Goal: Use online tool/utility: Utilize a website feature to perform a specific function

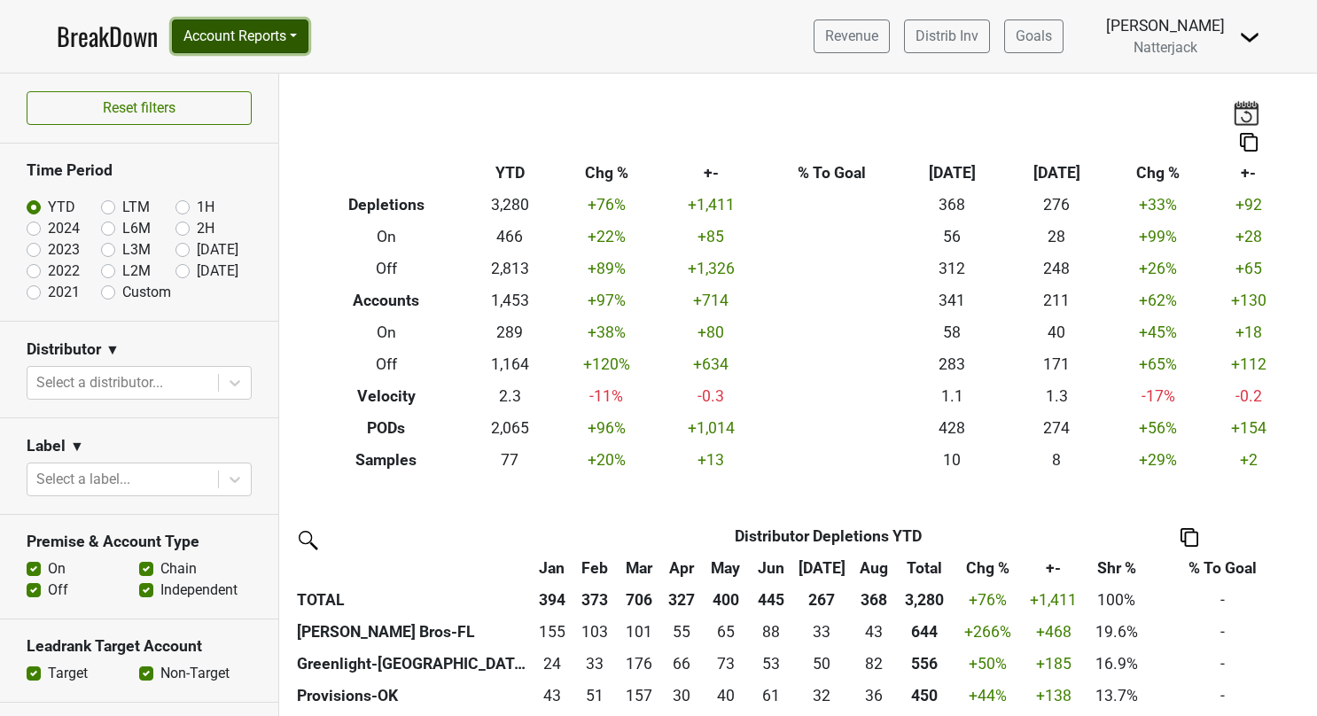
click at [303, 34] on button "Account Reports" at bounding box center [240, 36] width 136 height 34
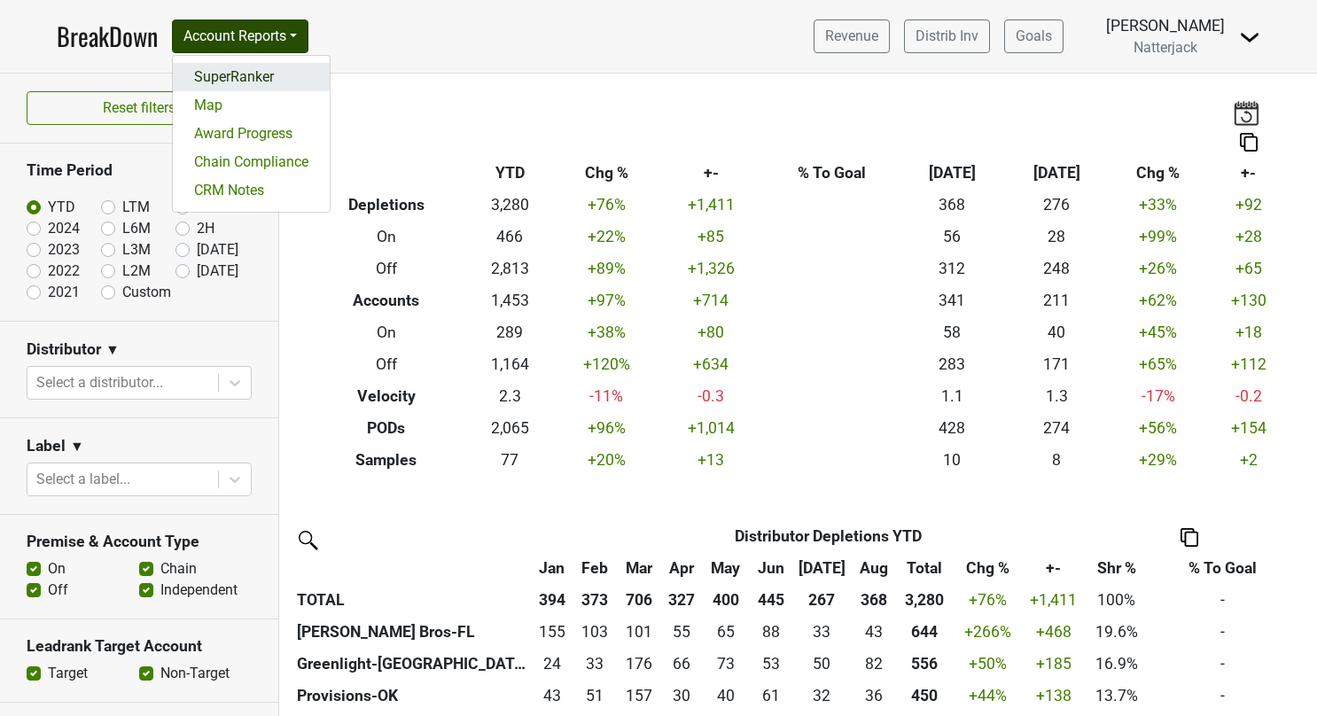
click at [235, 76] on link "SuperRanker" at bounding box center [251, 77] width 157 height 28
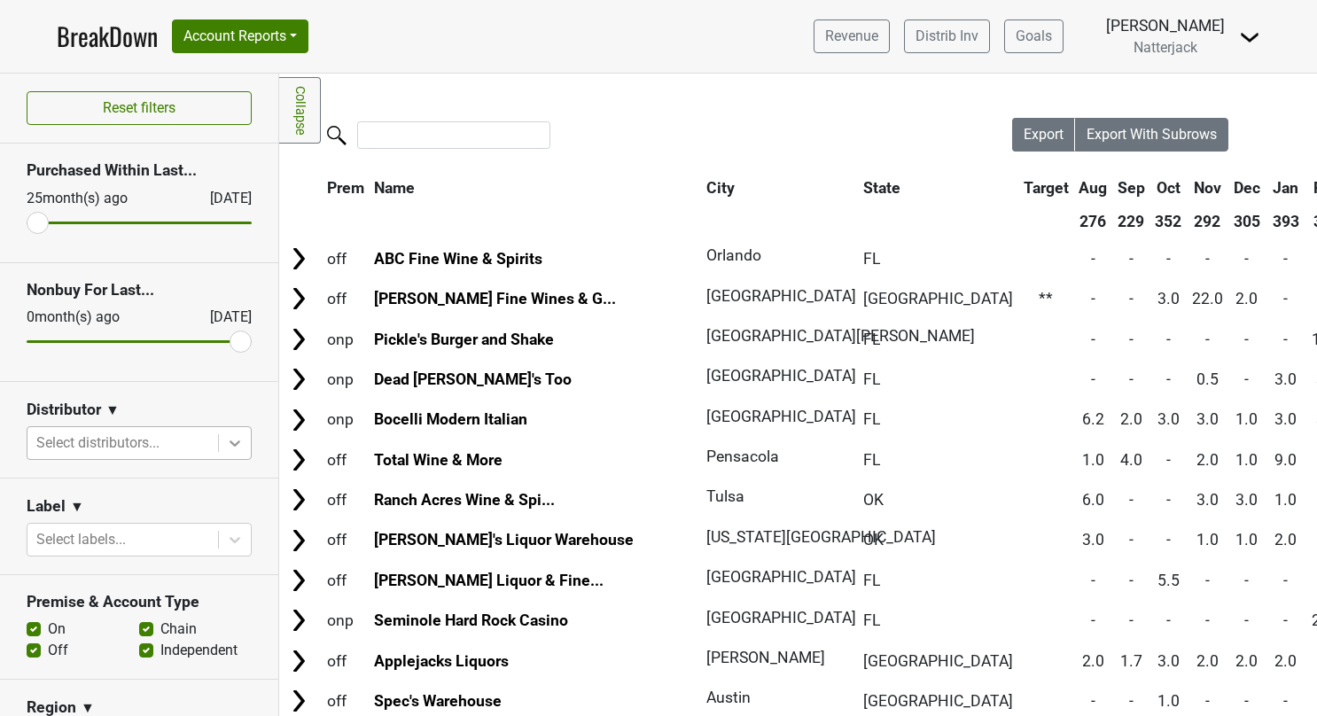
click at [226, 438] on icon at bounding box center [235, 443] width 18 height 18
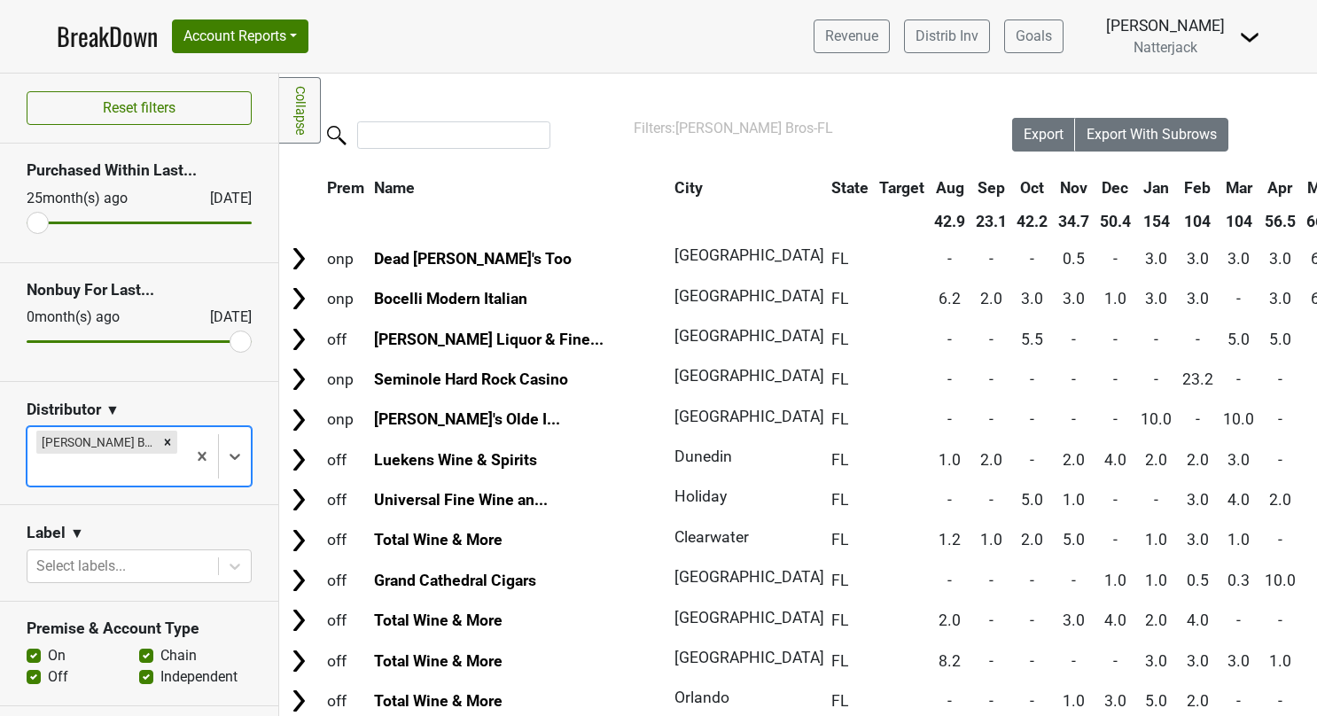
click at [48, 666] on label "Off" at bounding box center [58, 676] width 20 height 21
click at [35, 666] on input "Off" at bounding box center [34, 675] width 14 height 18
checkbox input "false"
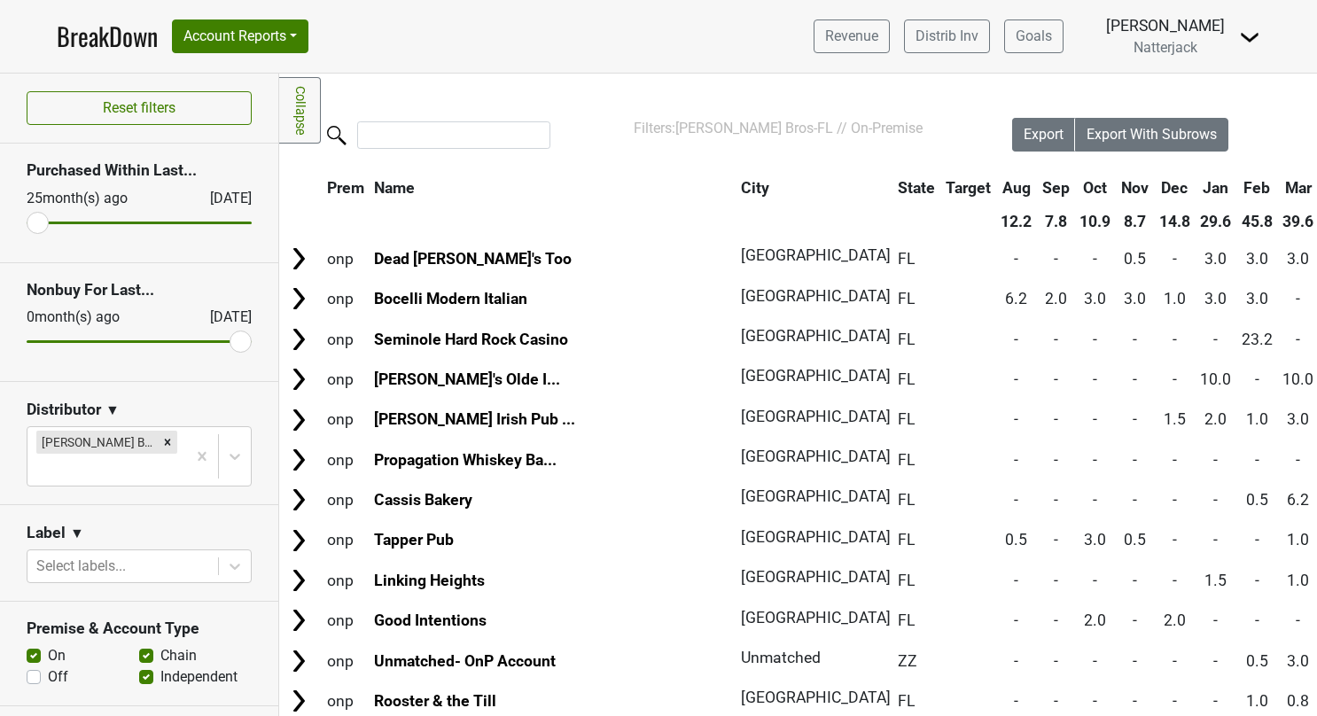
click at [160, 666] on label "Independent" at bounding box center [198, 676] width 77 height 21
click at [143, 666] on input "Independent" at bounding box center [146, 675] width 14 height 18
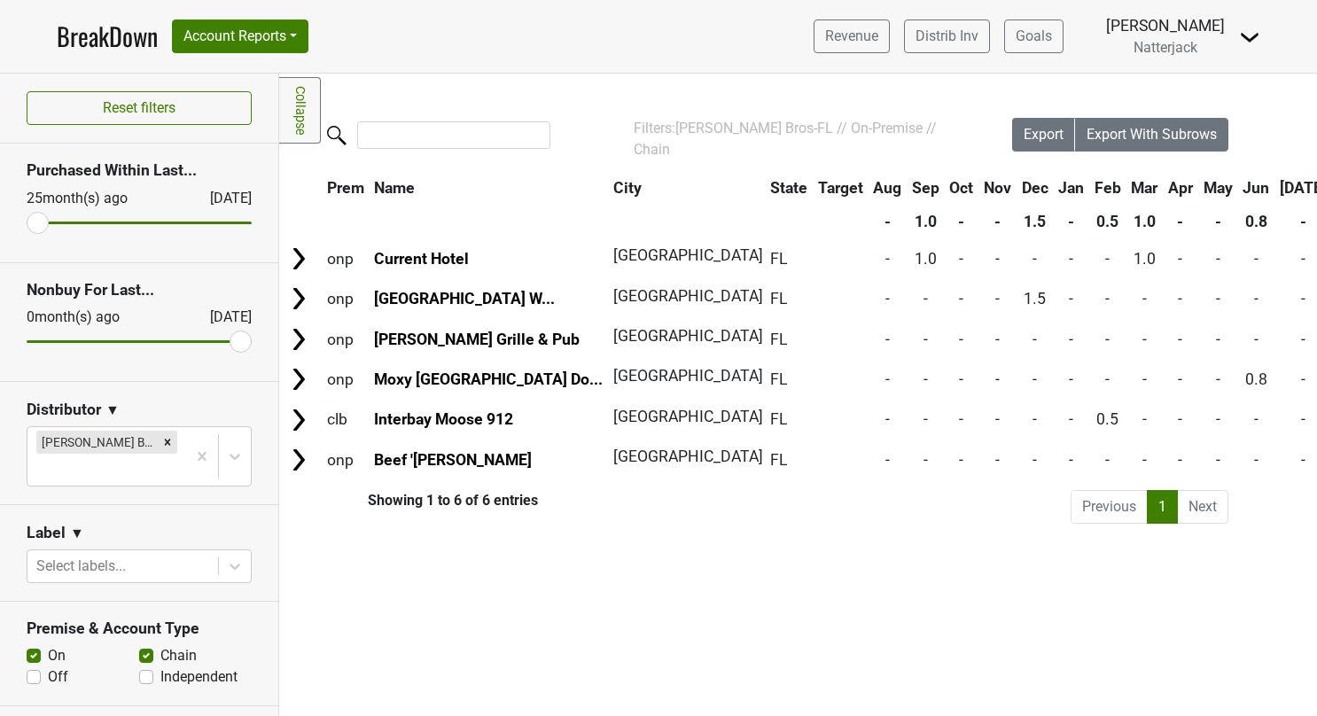
click at [160, 666] on label "Independent" at bounding box center [198, 676] width 77 height 21
click at [143, 666] on input "Independent" at bounding box center [146, 675] width 14 height 18
checkbox input "true"
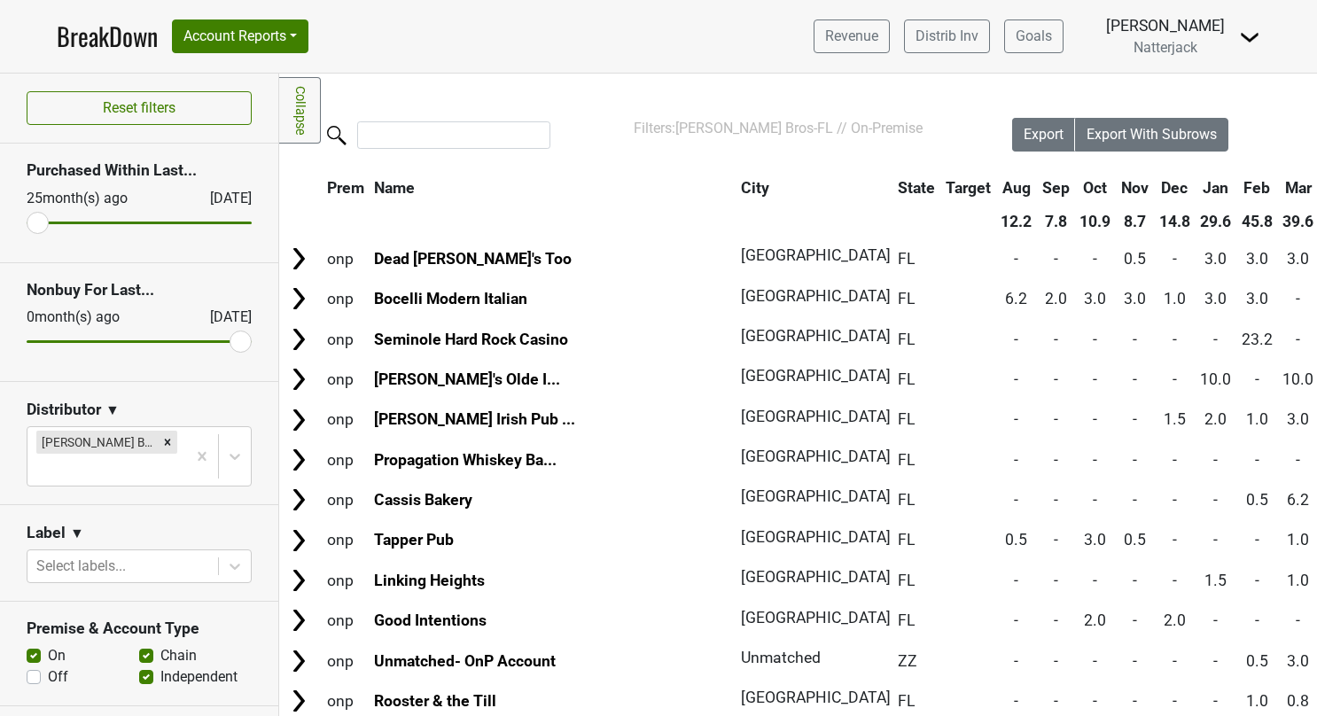
click at [160, 645] on label "Chain" at bounding box center [178, 655] width 36 height 21
click at [142, 645] on input "Chain" at bounding box center [146, 654] width 14 height 18
checkbox input "false"
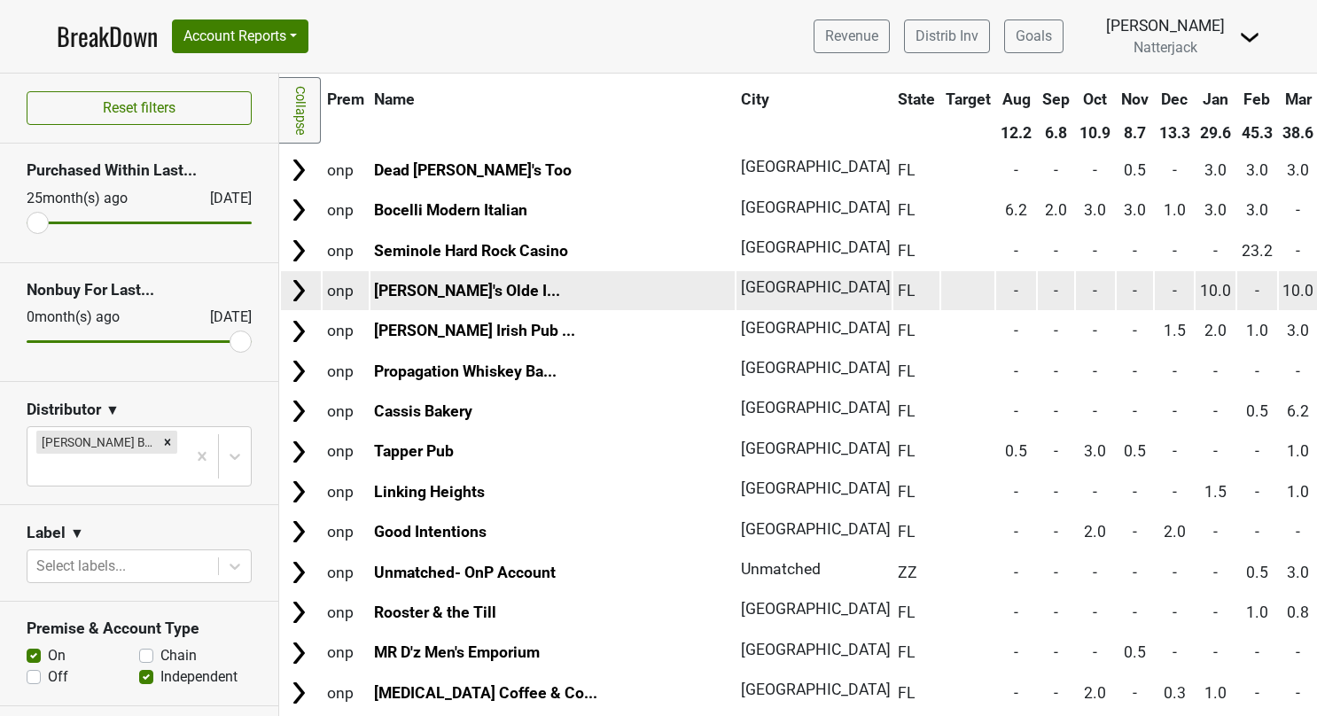
scroll to position [90, 0]
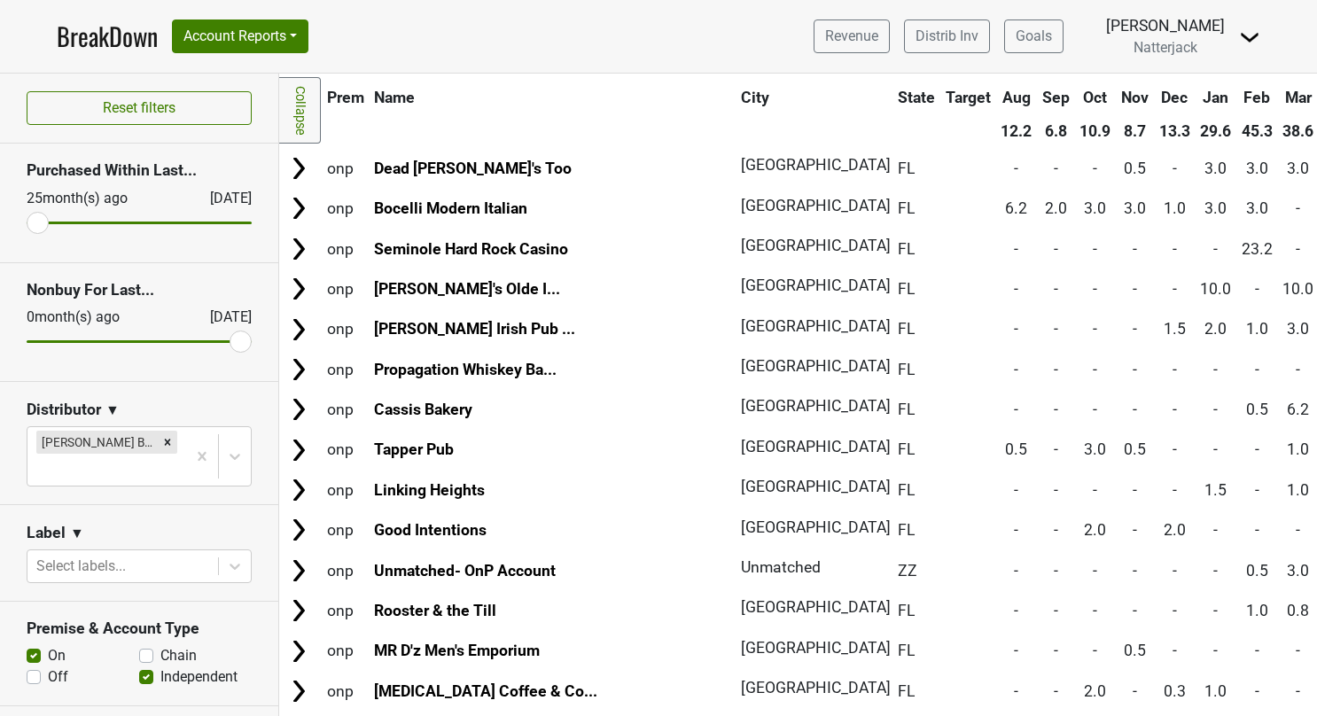
click at [48, 666] on label "Off" at bounding box center [58, 676] width 20 height 21
click at [30, 666] on input "Off" at bounding box center [34, 675] width 14 height 18
checkbox input "true"
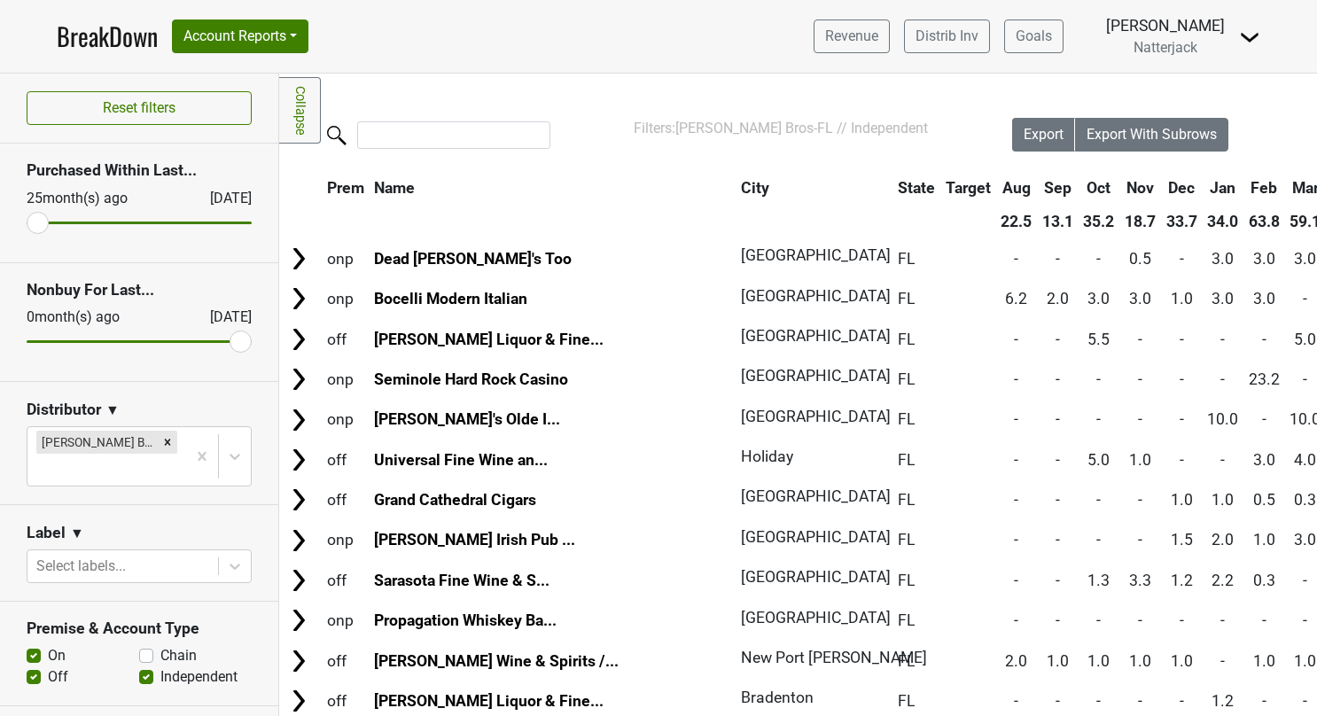
click at [160, 645] on label "Chain" at bounding box center [178, 655] width 36 height 21
click at [139, 645] on input "Chain" at bounding box center [146, 654] width 14 height 18
checkbox input "true"
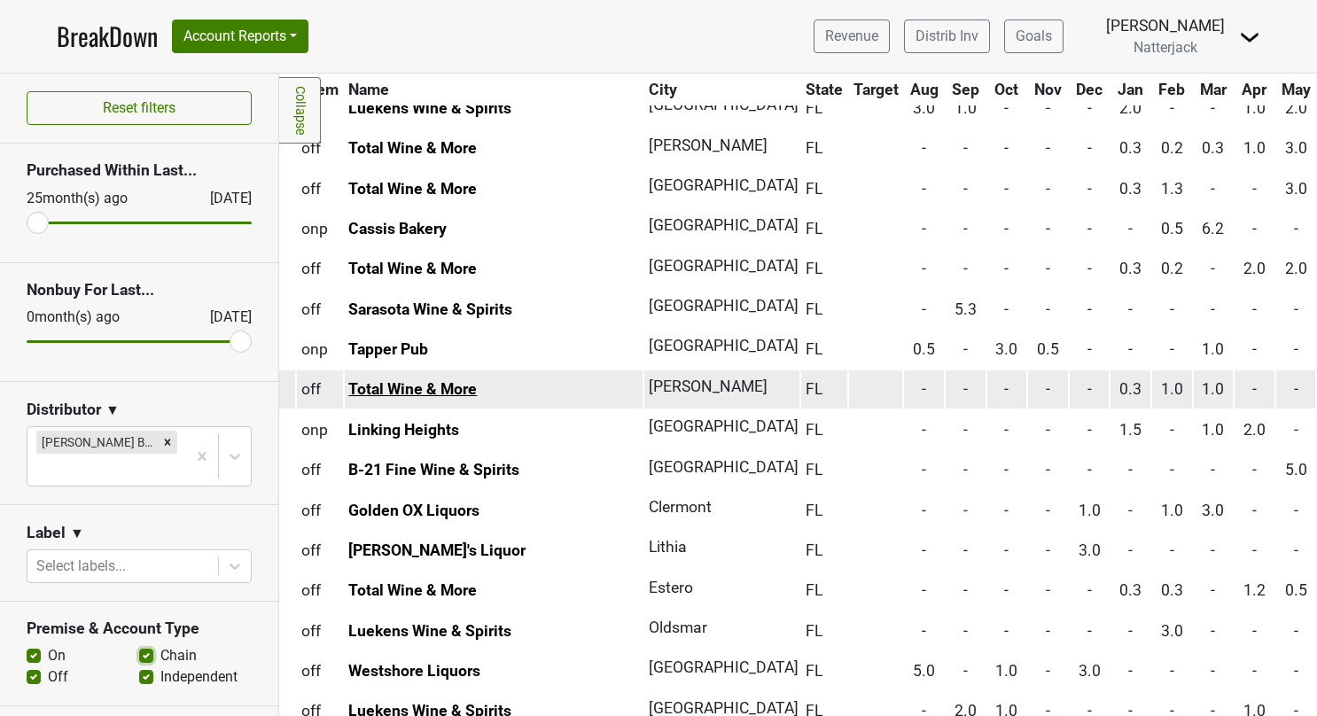
scroll to position [1116, 26]
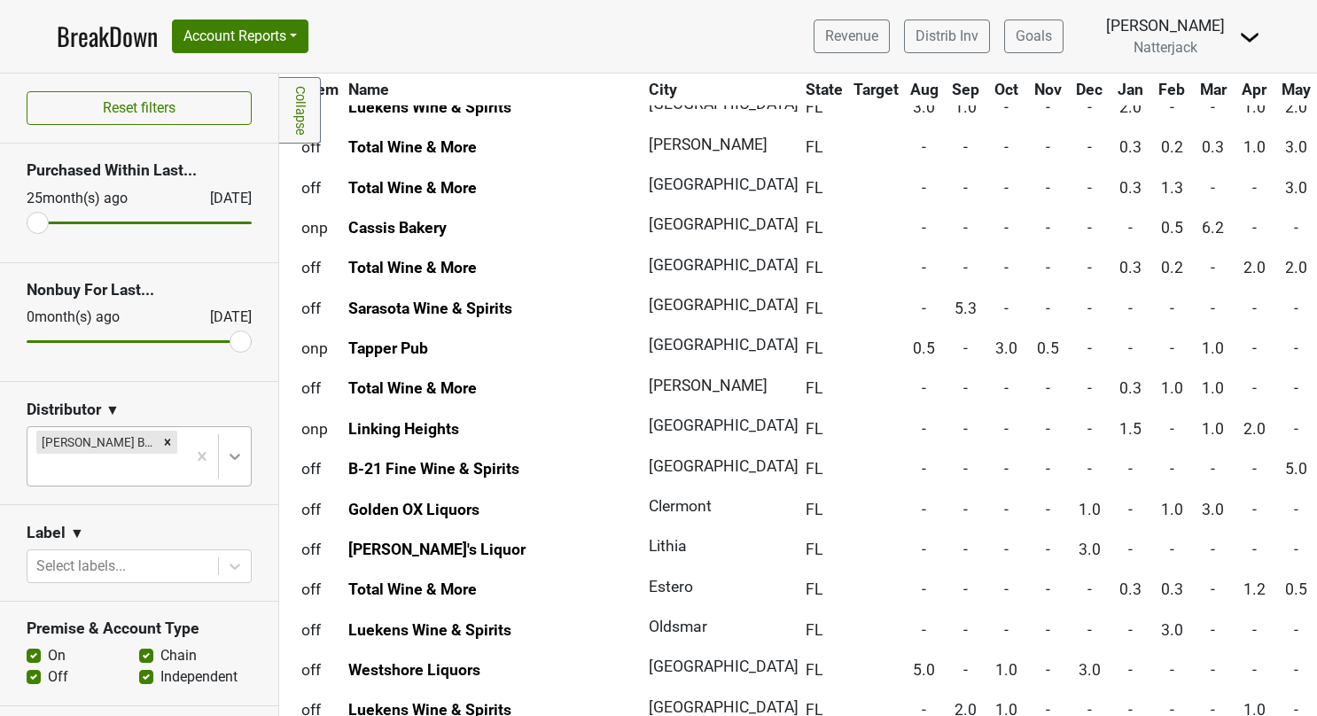
click at [226, 447] on icon at bounding box center [235, 456] width 18 height 18
